Goal: Task Accomplishment & Management: Use online tool/utility

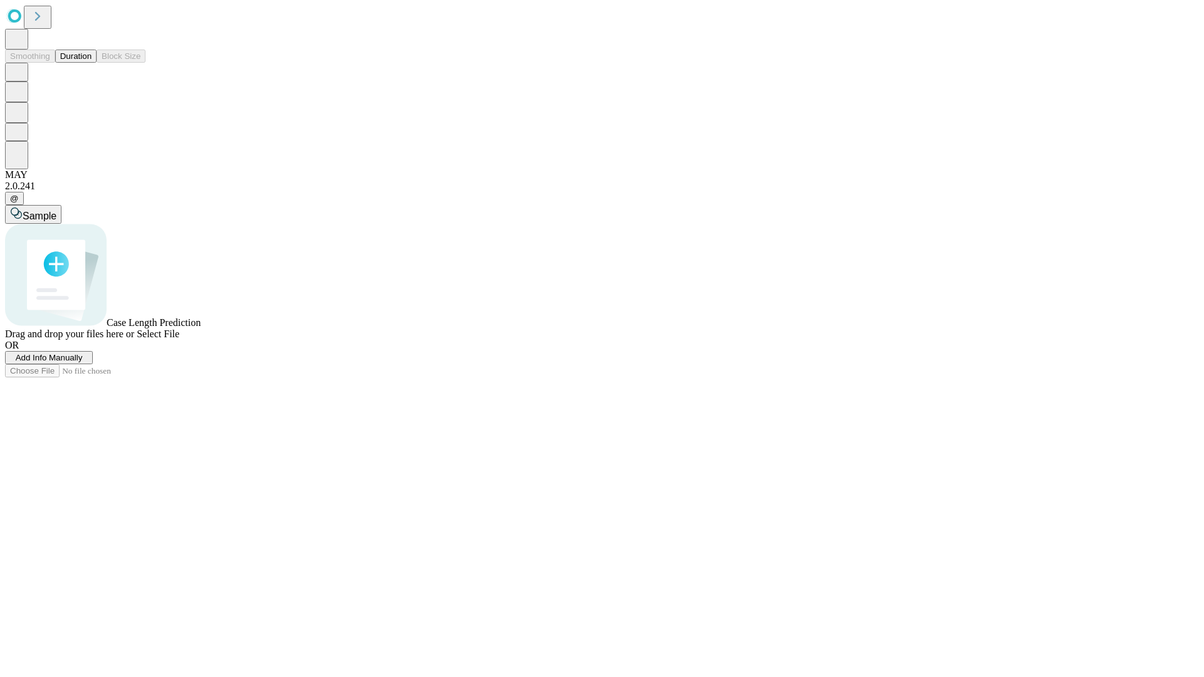
click at [92, 63] on button "Duration" at bounding box center [75, 56] width 41 height 13
click at [83, 362] on span "Add Info Manually" at bounding box center [49, 357] width 67 height 9
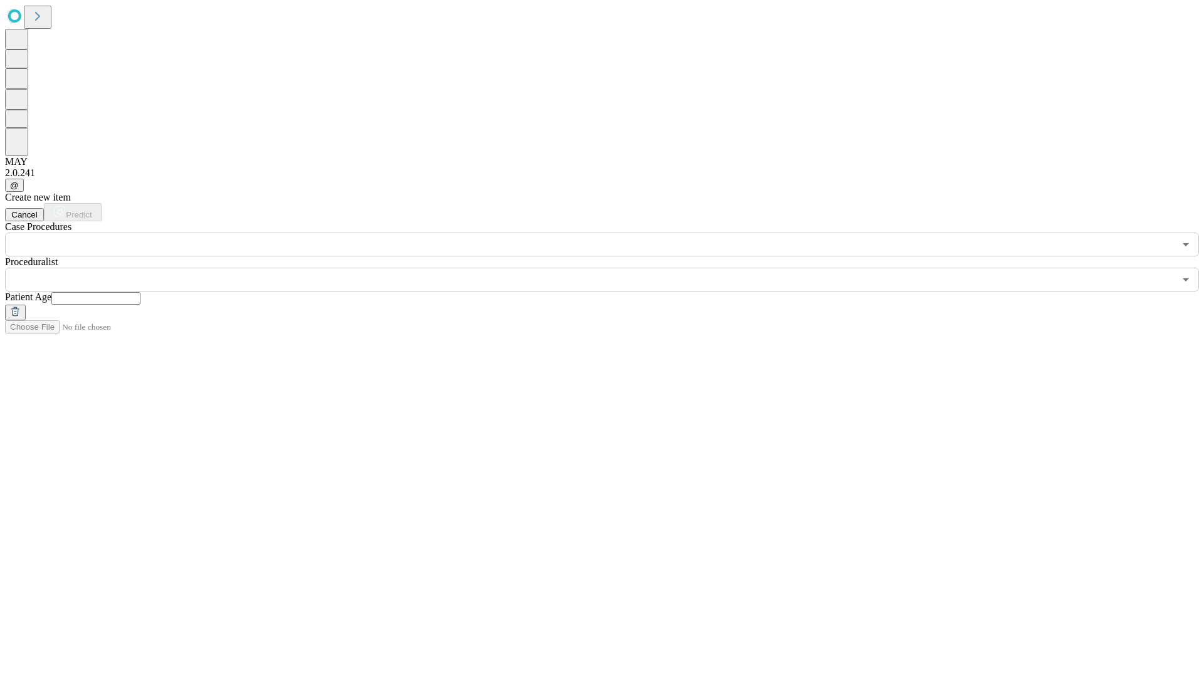
click at [140, 292] on input "text" at bounding box center [95, 298] width 89 height 13
type input "**"
click at [611, 268] on input "text" at bounding box center [589, 280] width 1169 height 24
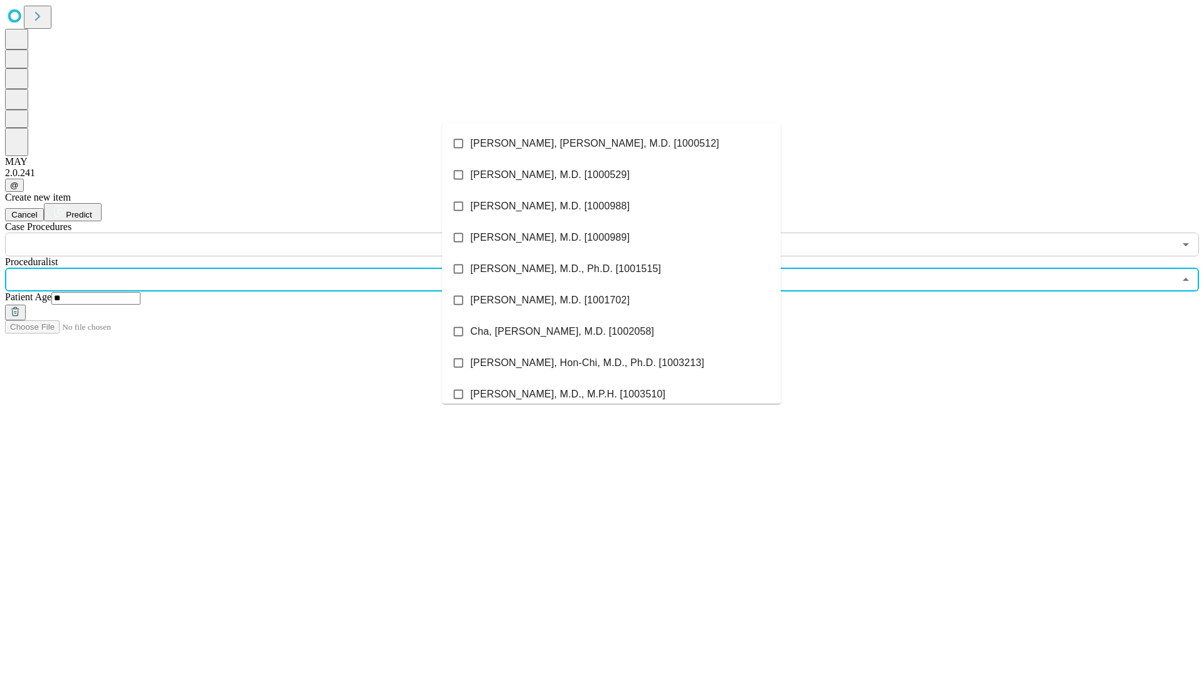
click at [611, 144] on li "[PERSON_NAME], [PERSON_NAME], M.D. [1000512]" at bounding box center [611, 143] width 339 height 31
click at [263, 233] on input "text" at bounding box center [589, 245] width 1169 height 24
